Goal: Task Accomplishment & Management: Manage account settings

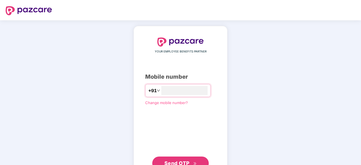
type input "**********"
click at [184, 162] on span "Send OTP" at bounding box center [176, 163] width 25 height 6
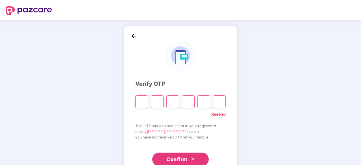
type input "*"
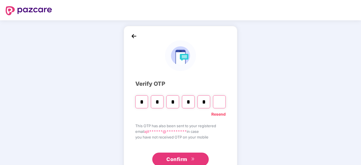
type input "*"
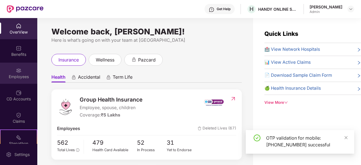
click at [23, 75] on div "Employees" at bounding box center [18, 77] width 37 height 6
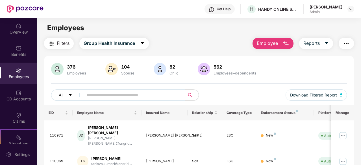
click at [127, 95] on input "text" at bounding box center [132, 95] width 91 height 8
type input "*"
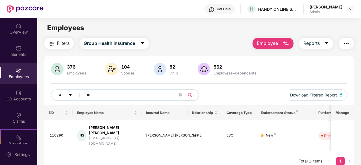
type input "*"
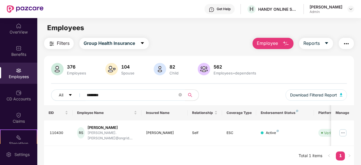
type input "********"
click at [344, 130] on img at bounding box center [342, 133] width 9 height 9
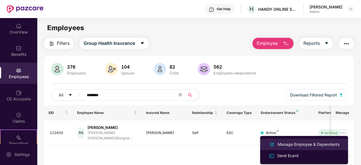
click at [295, 145] on div "Manage Employee & Dependents" at bounding box center [309, 145] width 64 height 6
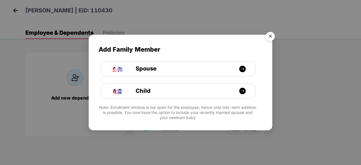
click at [272, 35] on img "Close" at bounding box center [270, 37] width 16 height 16
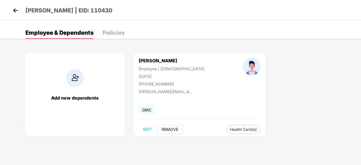
click at [165, 129] on span "REMOVE" at bounding box center [170, 129] width 17 height 5
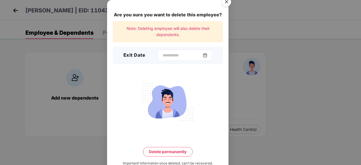
click at [206, 57] on img at bounding box center [205, 55] width 5 height 5
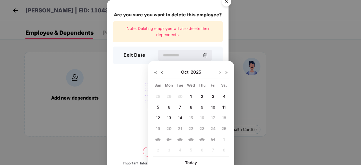
click at [213, 107] on span "10" at bounding box center [213, 107] width 4 height 5
type input "**********"
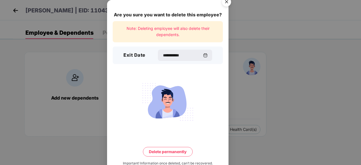
click at [168, 153] on button "Delete permanently" at bounding box center [168, 152] width 50 height 10
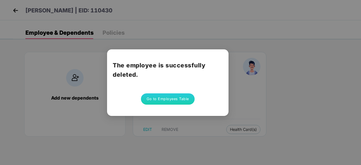
click at [167, 100] on button "Go to Employees Table" at bounding box center [168, 99] width 54 height 11
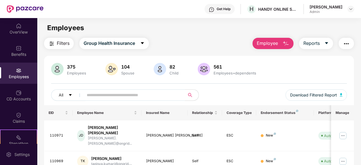
click at [107, 97] on input "text" at bounding box center [132, 95] width 91 height 8
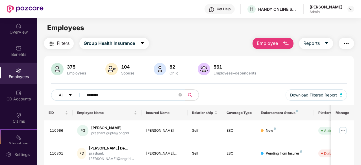
type input "********"
click at [344, 130] on img at bounding box center [342, 130] width 9 height 9
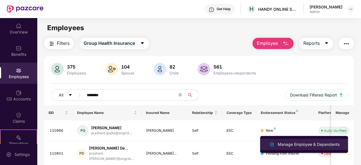
click at [295, 144] on div "Manage Employee & Dependents" at bounding box center [309, 145] width 64 height 6
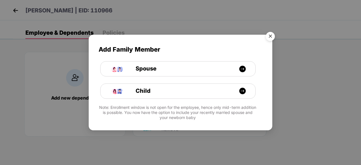
click at [272, 37] on img "Close" at bounding box center [270, 37] width 16 height 16
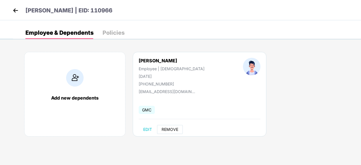
click at [166, 131] on span "REMOVE" at bounding box center [170, 129] width 17 height 5
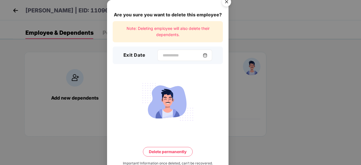
click at [207, 56] on img at bounding box center [205, 55] width 5 height 5
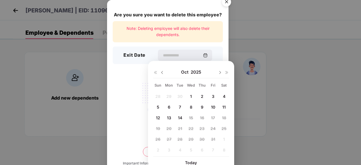
click at [212, 105] on span "10" at bounding box center [213, 107] width 4 height 5
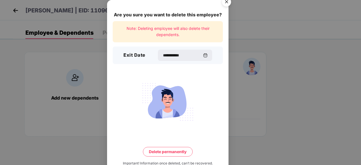
type input "**********"
click at [177, 152] on button "Delete permanently" at bounding box center [168, 152] width 50 height 10
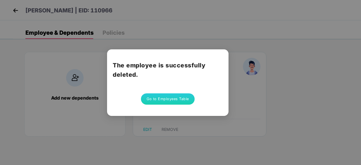
click at [162, 97] on button "Go to Employees Table" at bounding box center [168, 99] width 54 height 11
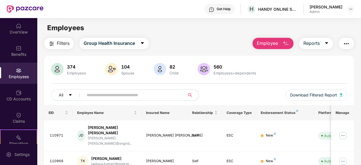
click at [116, 94] on input "text" at bounding box center [132, 95] width 91 height 8
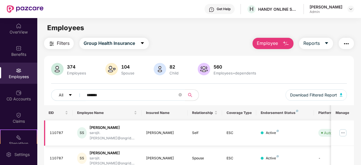
type input "*******"
click at [344, 131] on img at bounding box center [342, 133] width 9 height 9
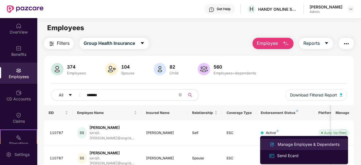
click at [303, 145] on div "Manage Employee & Dependents" at bounding box center [309, 145] width 64 height 6
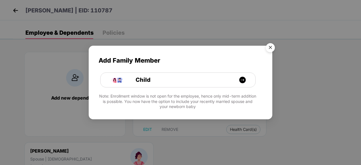
click at [268, 51] on img "Close" at bounding box center [270, 49] width 16 height 16
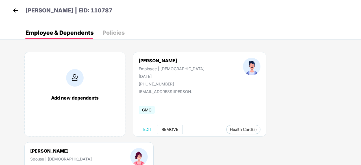
click at [167, 130] on span "REMOVE" at bounding box center [170, 129] width 17 height 5
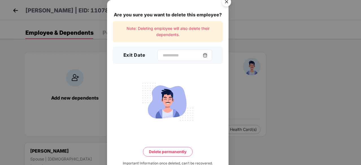
click at [210, 57] on div at bounding box center [184, 55] width 55 height 11
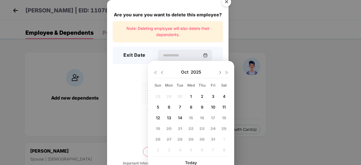
click at [170, 118] on span "13" at bounding box center [169, 118] width 4 height 5
type input "**********"
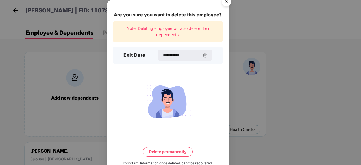
click at [167, 151] on button "Delete permanently" at bounding box center [168, 152] width 50 height 10
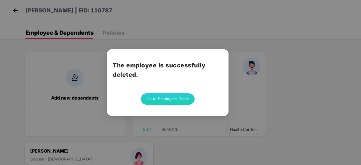
click at [160, 97] on button "Go to Employees Table" at bounding box center [168, 99] width 54 height 11
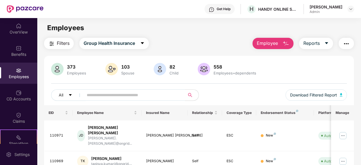
click at [114, 96] on input "text" at bounding box center [132, 95] width 91 height 8
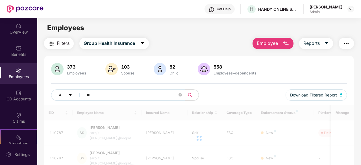
type input "*"
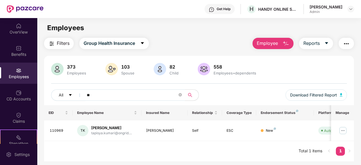
type input "*"
